Goal: Transaction & Acquisition: Download file/media

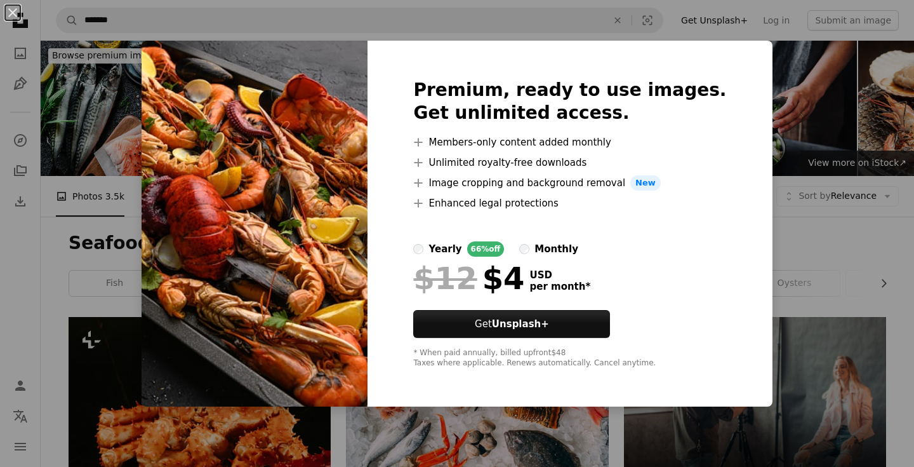
scroll to position [1678, 0]
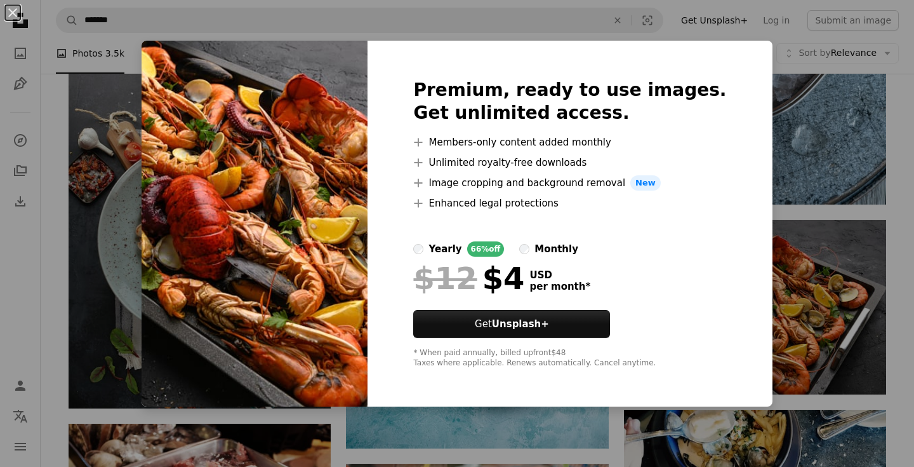
click at [781, 97] on div "An X shape Premium, ready to use images. Get unlimited access. A plus sign Memb…" at bounding box center [457, 233] width 914 height 467
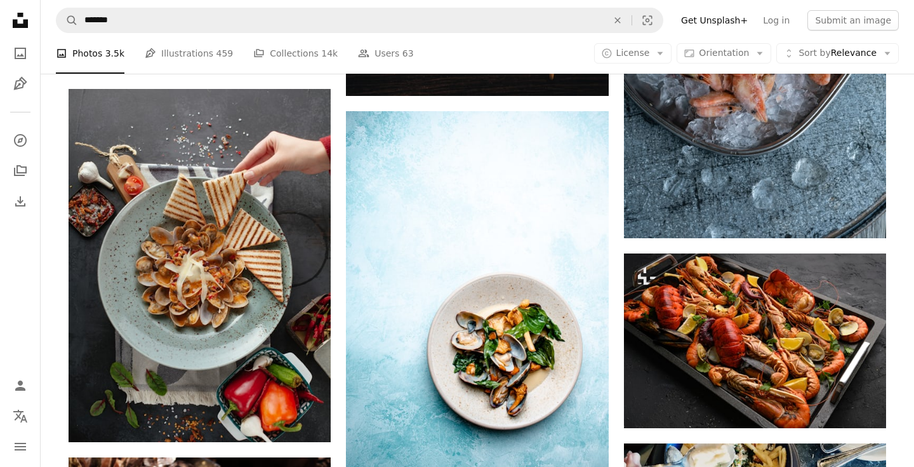
scroll to position [1758, 0]
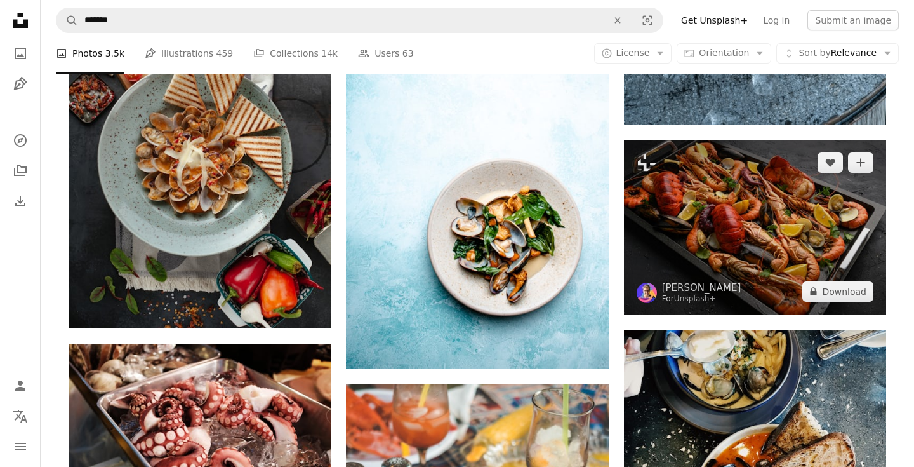
click at [710, 222] on img at bounding box center [755, 227] width 262 height 175
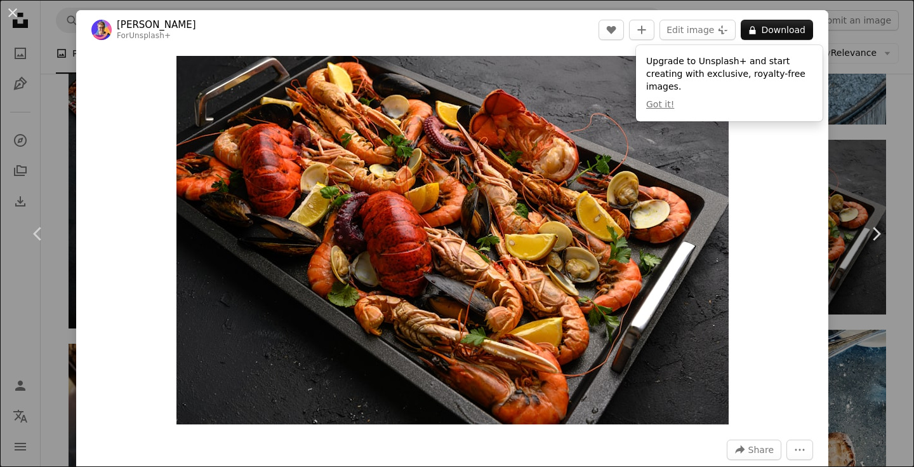
click at [772, 263] on div "Zoom in" at bounding box center [452, 240] width 752 height 381
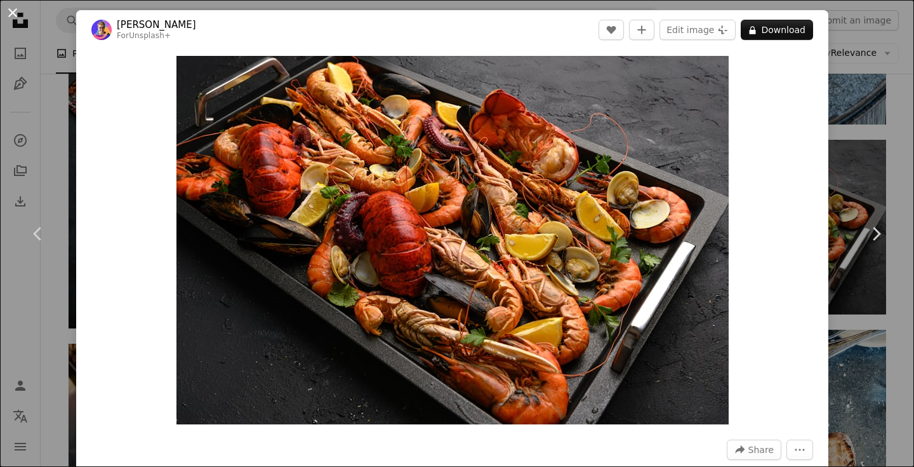
click at [7, 7] on button "An X shape" at bounding box center [12, 12] width 15 height 15
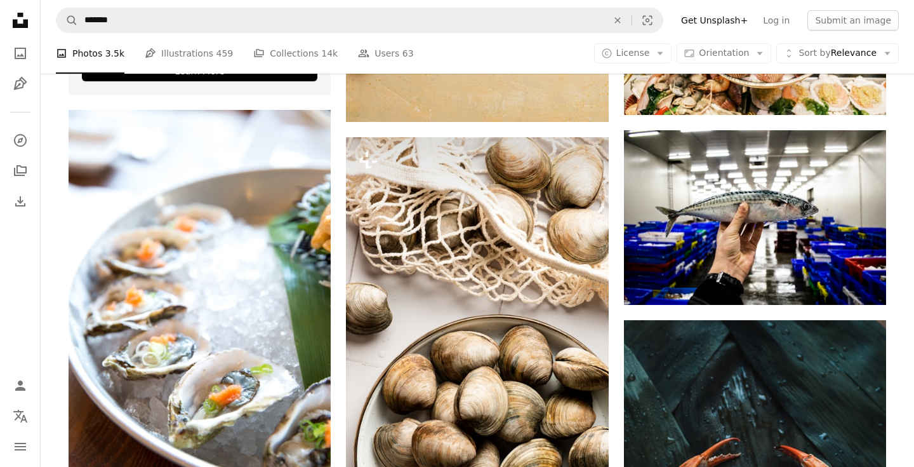
scroll to position [3743, 0]
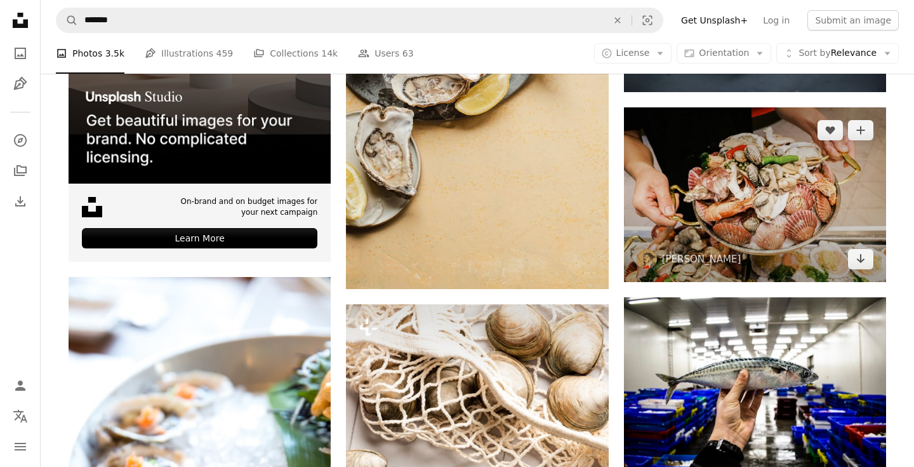
click at [709, 218] on img at bounding box center [755, 194] width 262 height 175
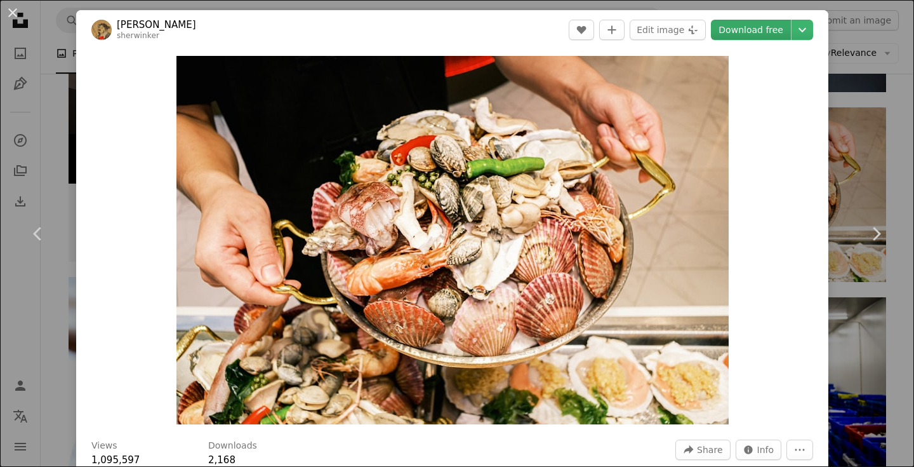
click at [760, 29] on link "Download free" at bounding box center [751, 30] width 80 height 20
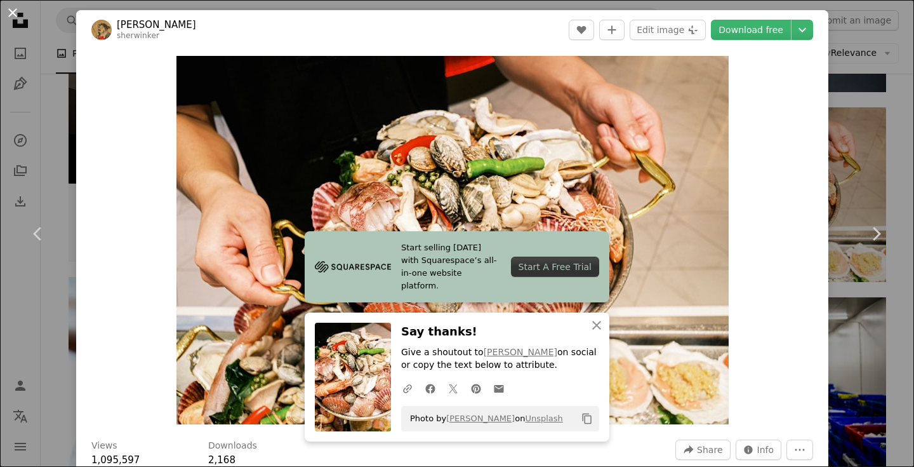
click at [14, 18] on button "An X shape" at bounding box center [12, 12] width 15 height 15
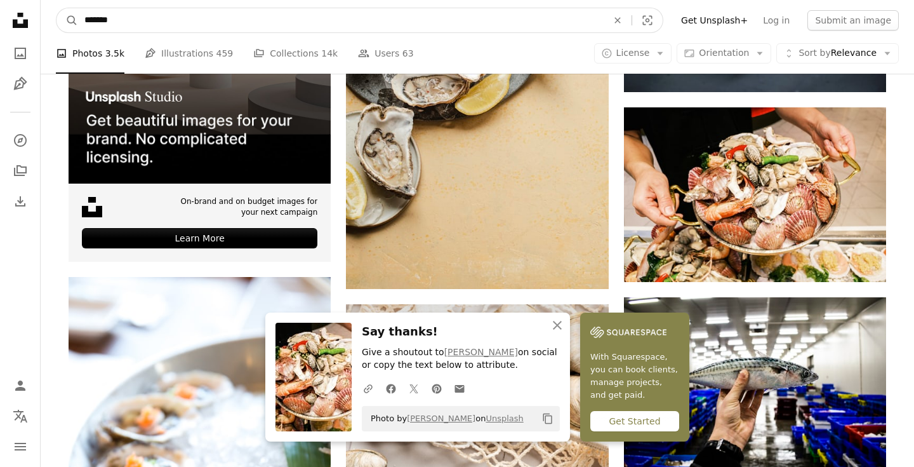
click at [131, 15] on input "*******" at bounding box center [341, 20] width 526 height 24
type input "*****"
click at [56, 8] on button "A magnifying glass" at bounding box center [67, 20] width 22 height 24
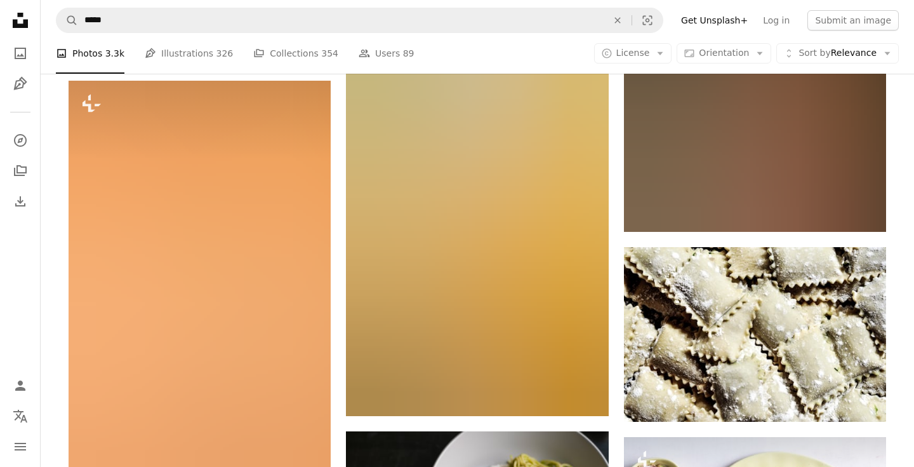
scroll to position [4455, 0]
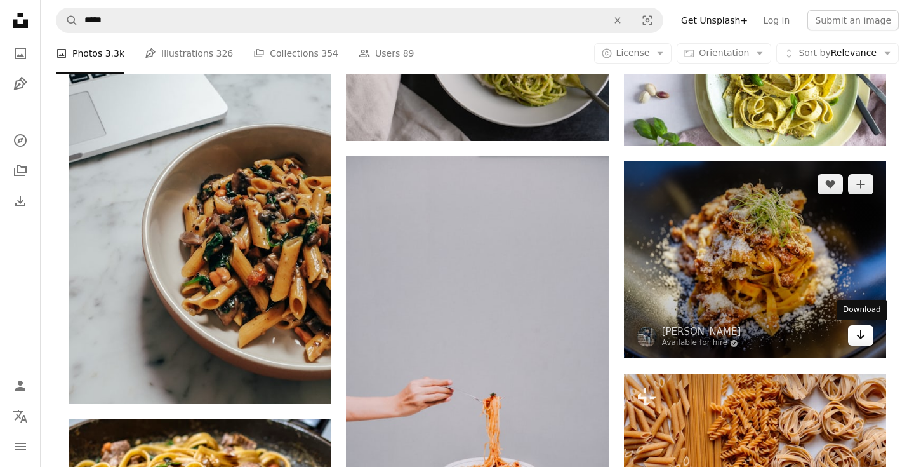
click at [860, 333] on icon "Download" at bounding box center [861, 334] width 8 height 9
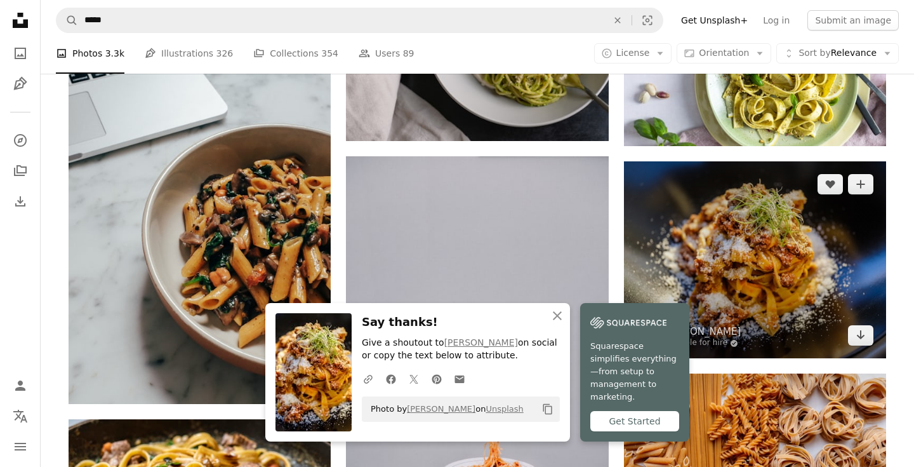
click at [711, 232] on img at bounding box center [755, 259] width 262 height 197
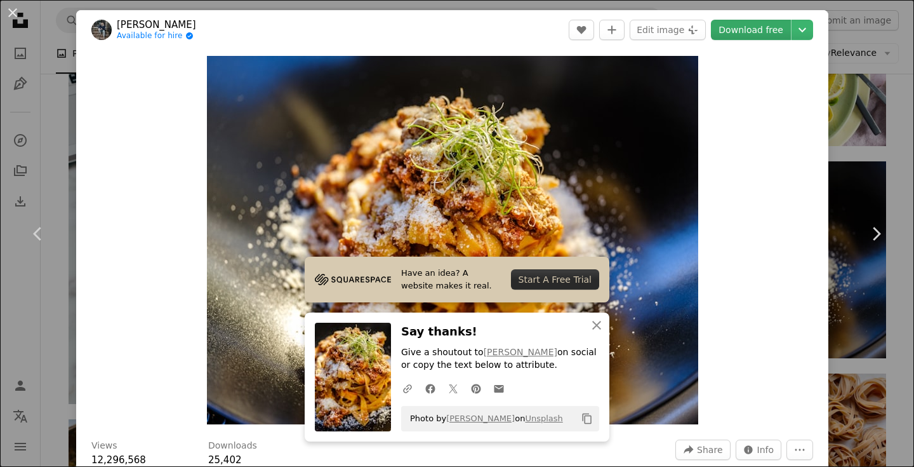
click at [769, 31] on link "Download free" at bounding box center [751, 30] width 80 height 20
